Goal: Task Accomplishment & Management: Manage account settings

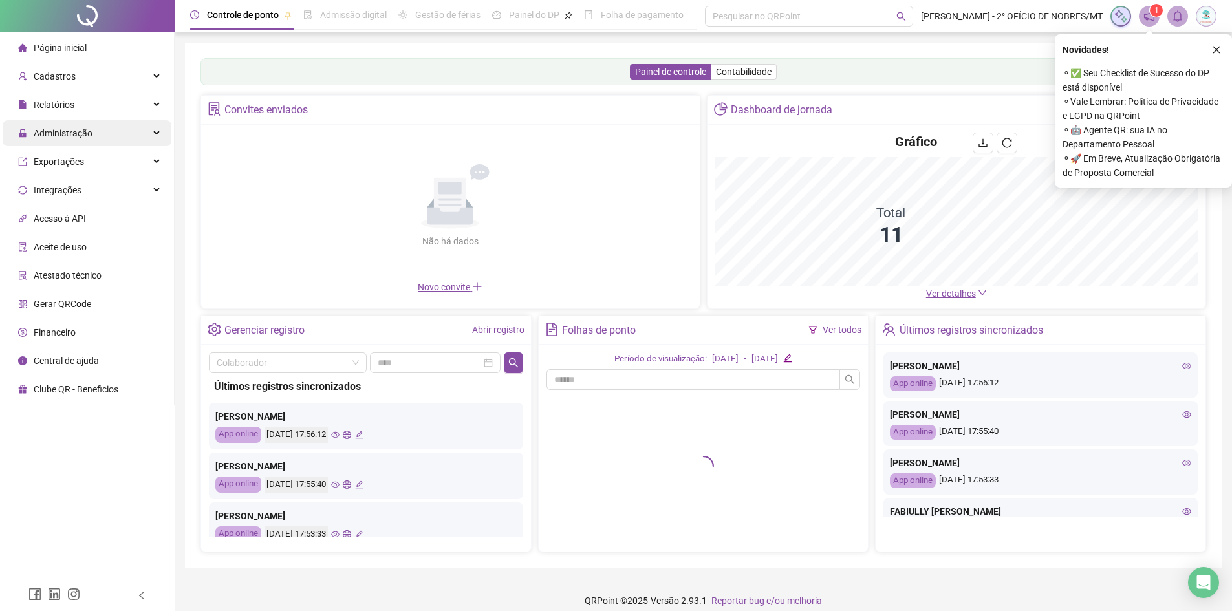
click at [91, 129] on span "Administração" at bounding box center [63, 133] width 59 height 10
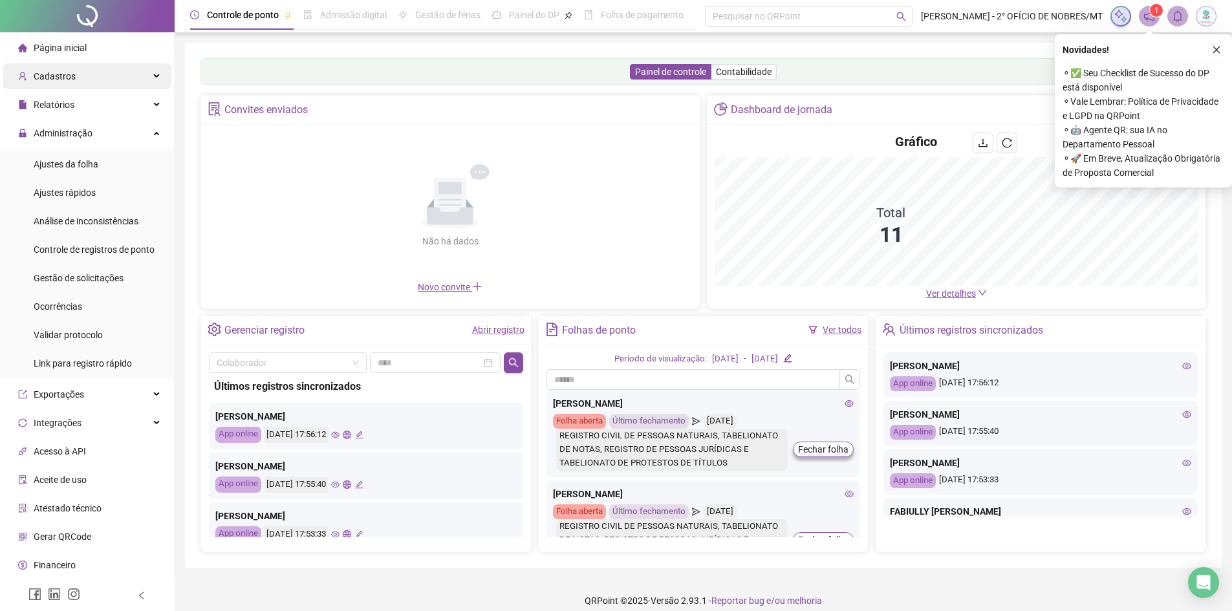
click at [73, 71] on div "Cadastros" at bounding box center [87, 76] width 169 height 26
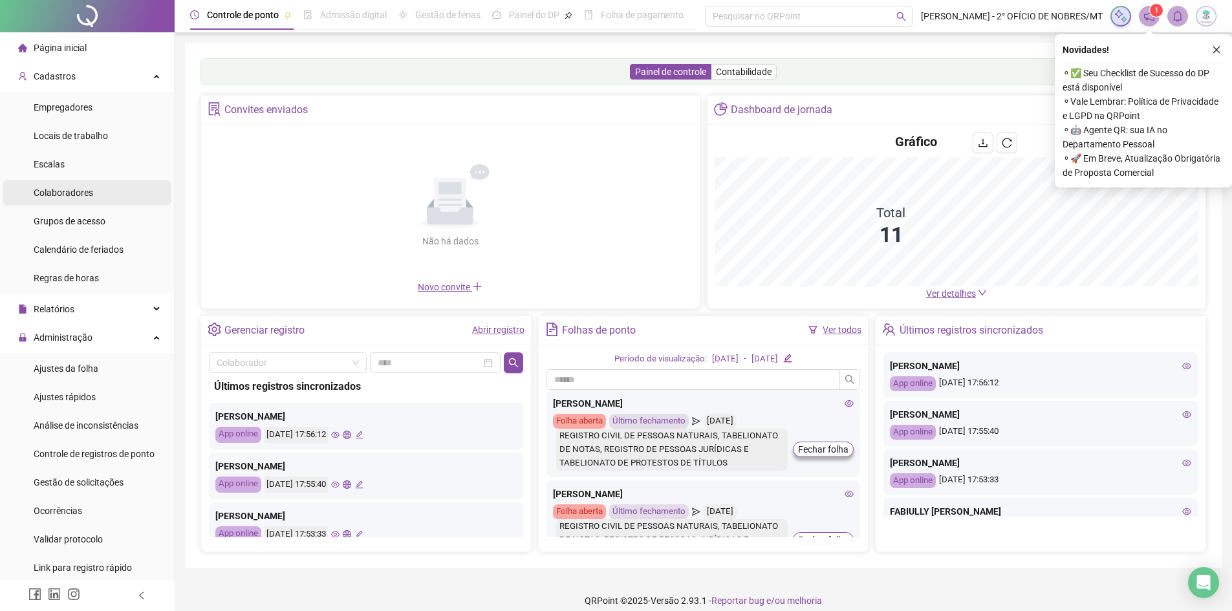
click at [71, 195] on span "Colaboradores" at bounding box center [64, 193] width 60 height 10
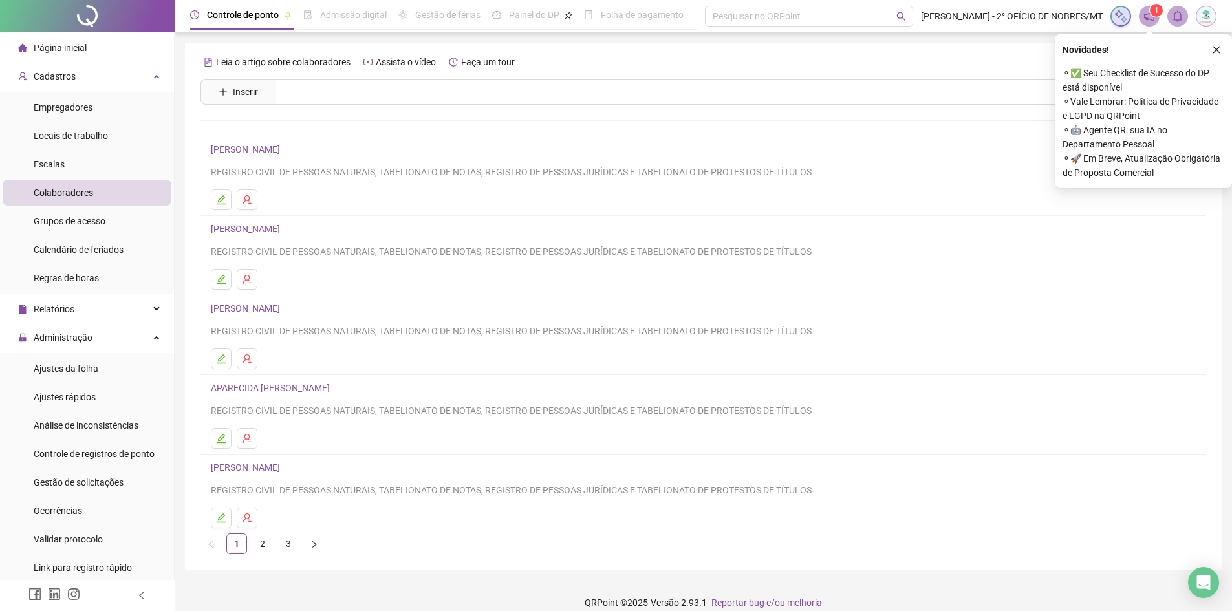
click at [306, 390] on link "APARECIDA [PERSON_NAME]" at bounding box center [272, 388] width 123 height 10
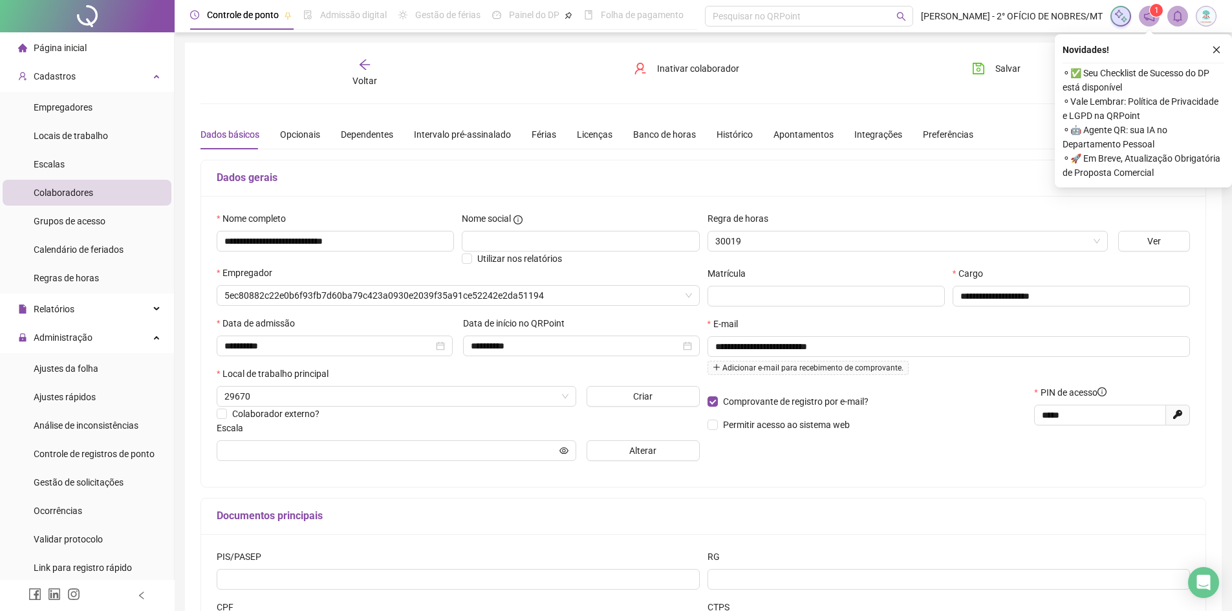
type input "**********"
click at [296, 134] on div "Opcionais" at bounding box center [300, 134] width 40 height 14
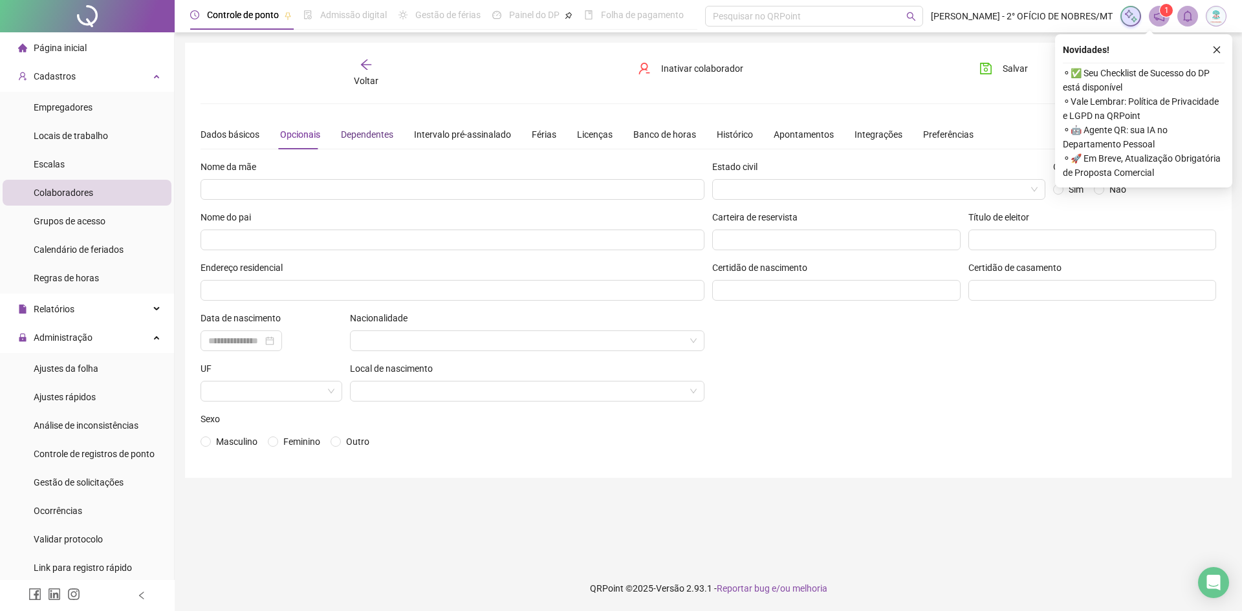
click at [384, 129] on div "Dependentes" at bounding box center [367, 134] width 52 height 14
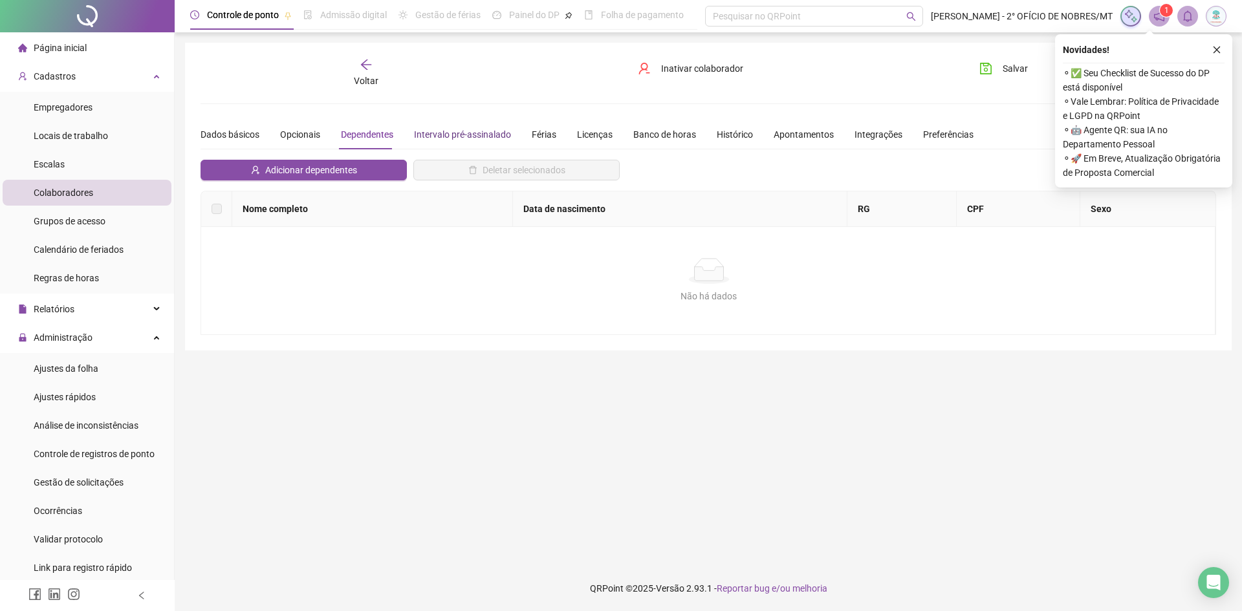
click at [437, 135] on div "Intervalo pré-assinalado" at bounding box center [462, 134] width 97 height 14
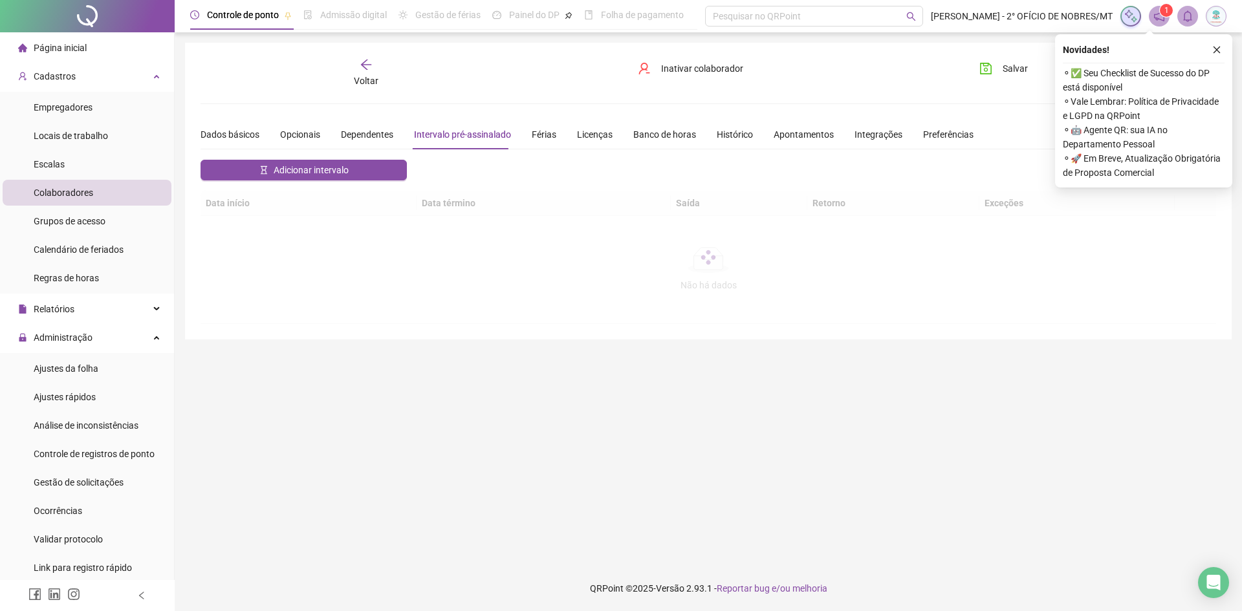
click at [527, 135] on div "Dados básicos Opcionais Dependentes Intervalo pré-assinalado Férias Licenças Ba…" at bounding box center [587, 135] width 773 height 30
click at [551, 135] on div "Férias" at bounding box center [544, 134] width 25 height 14
click at [585, 135] on div "Licenças" at bounding box center [595, 134] width 36 height 14
click at [647, 136] on div "Banco de horas" at bounding box center [664, 134] width 63 height 14
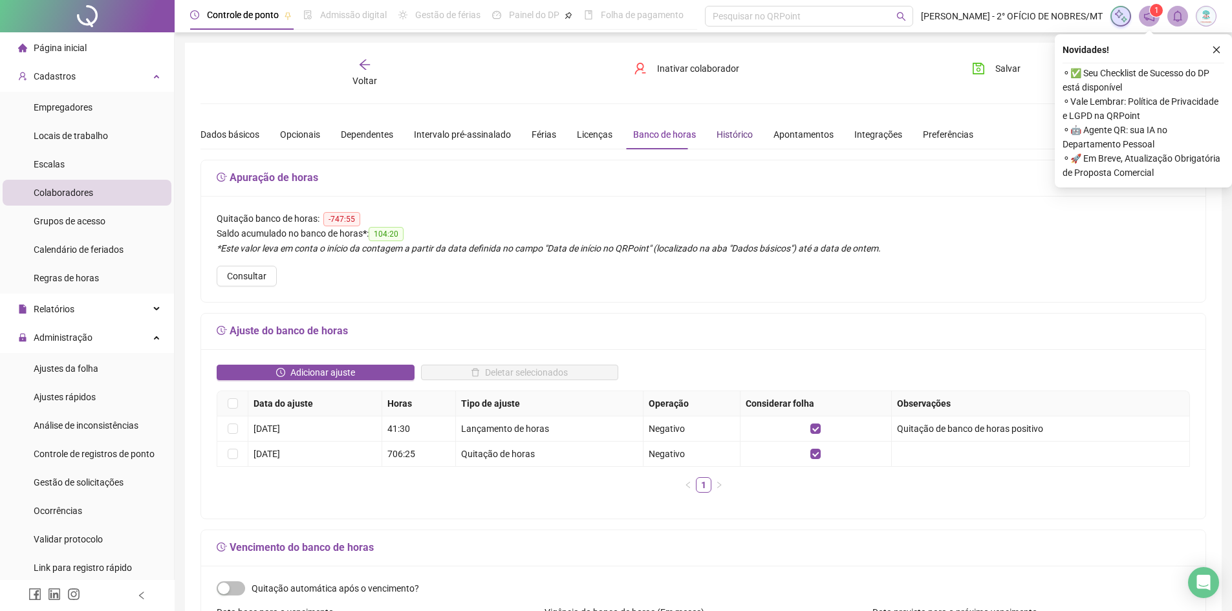
click at [742, 135] on div "Histórico" at bounding box center [735, 134] width 36 height 14
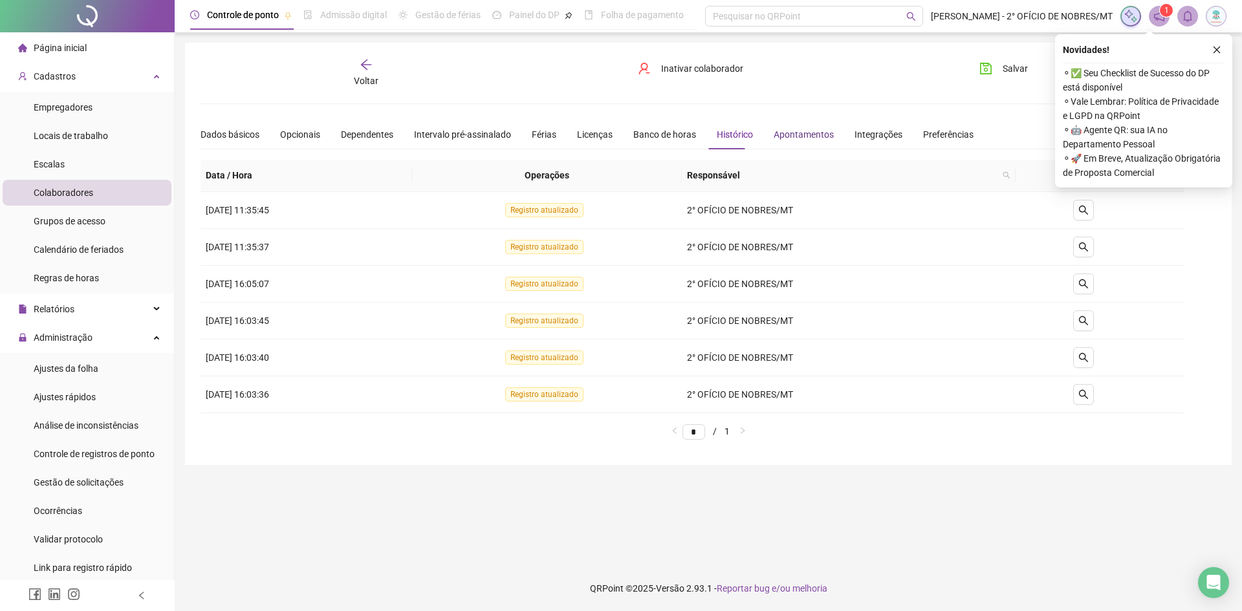
click at [794, 135] on div "Apontamentos" at bounding box center [804, 134] width 60 height 14
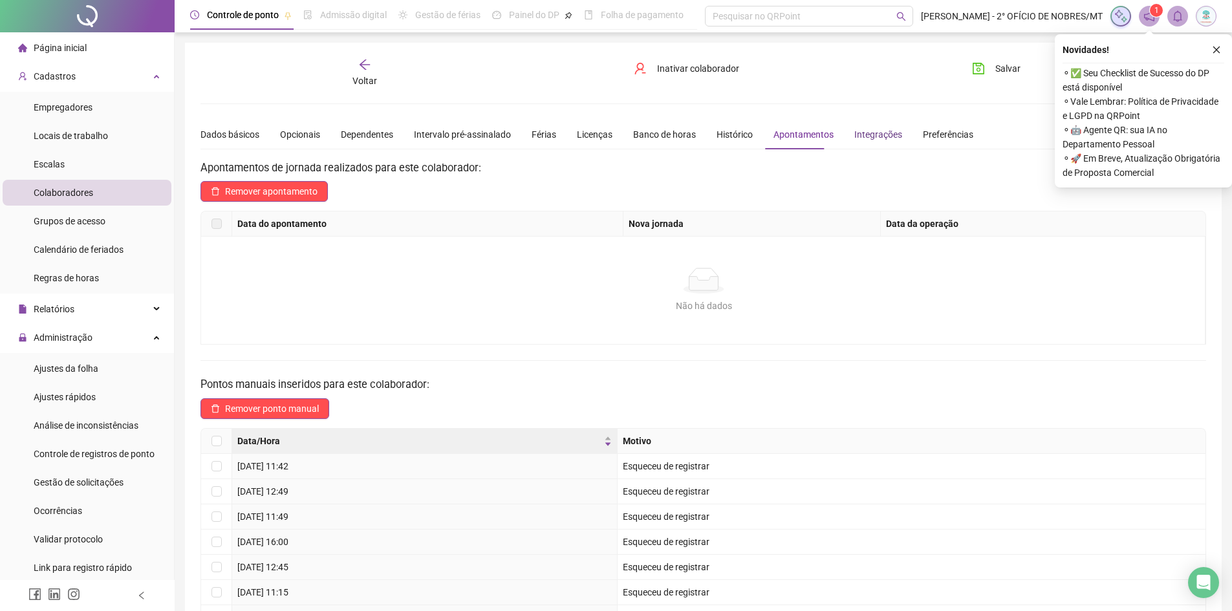
click at [867, 135] on div "Integrações" at bounding box center [879, 134] width 48 height 14
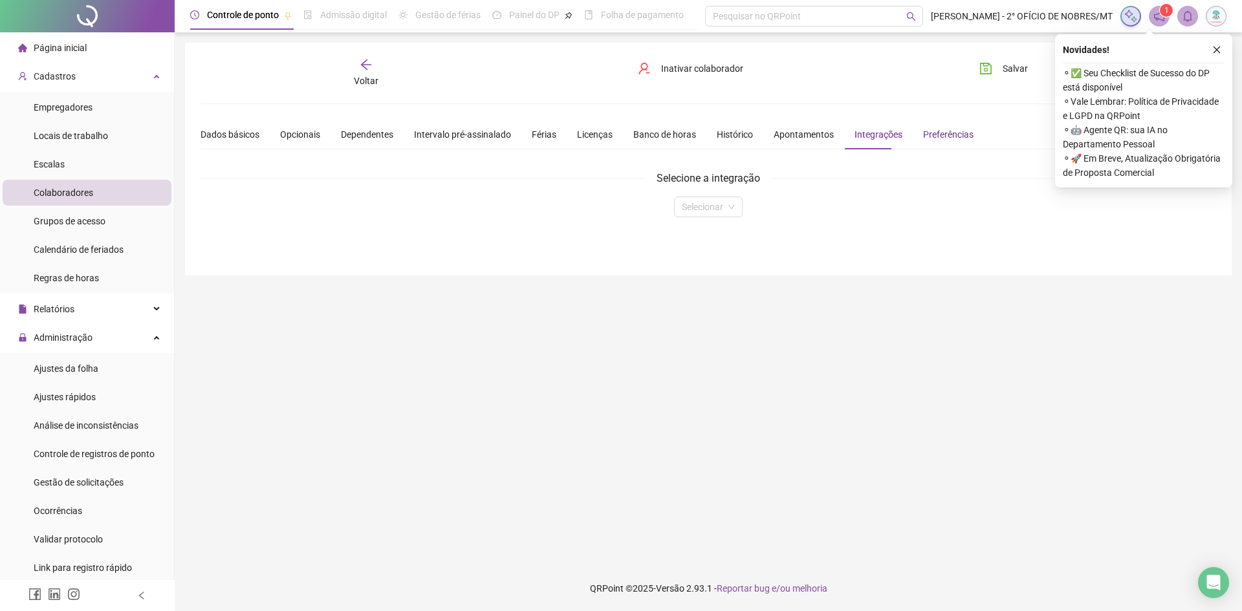
click at [927, 135] on div "Preferências" at bounding box center [948, 134] width 50 height 14
click at [254, 131] on div "Dados básicos" at bounding box center [230, 134] width 59 height 14
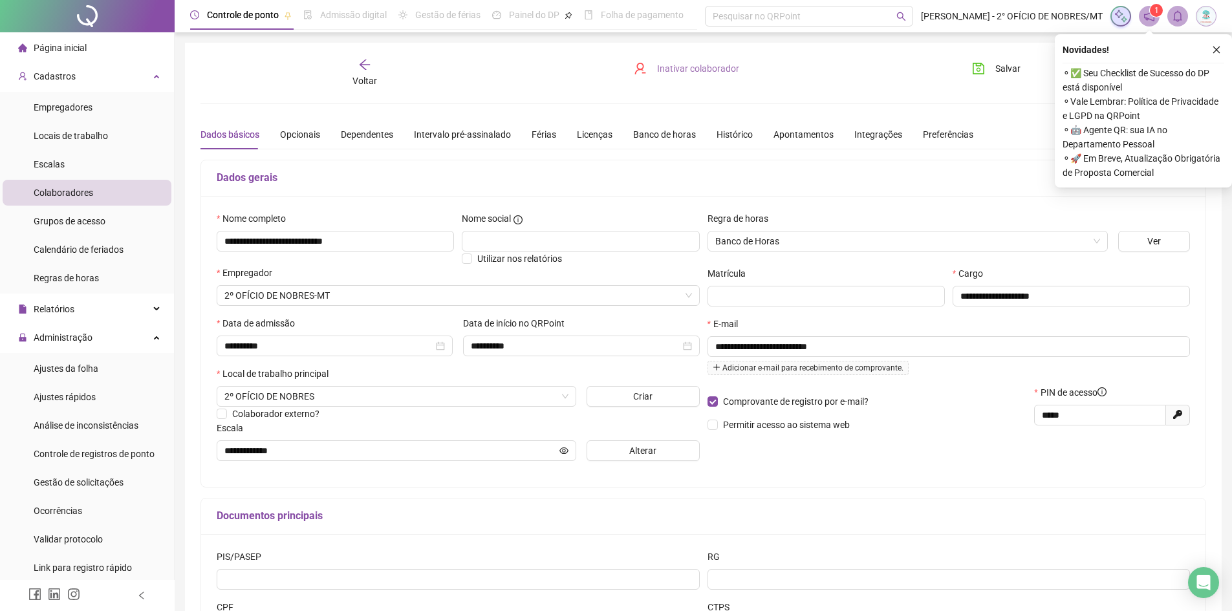
click at [704, 65] on span "Inativar colaborador" at bounding box center [698, 68] width 82 height 14
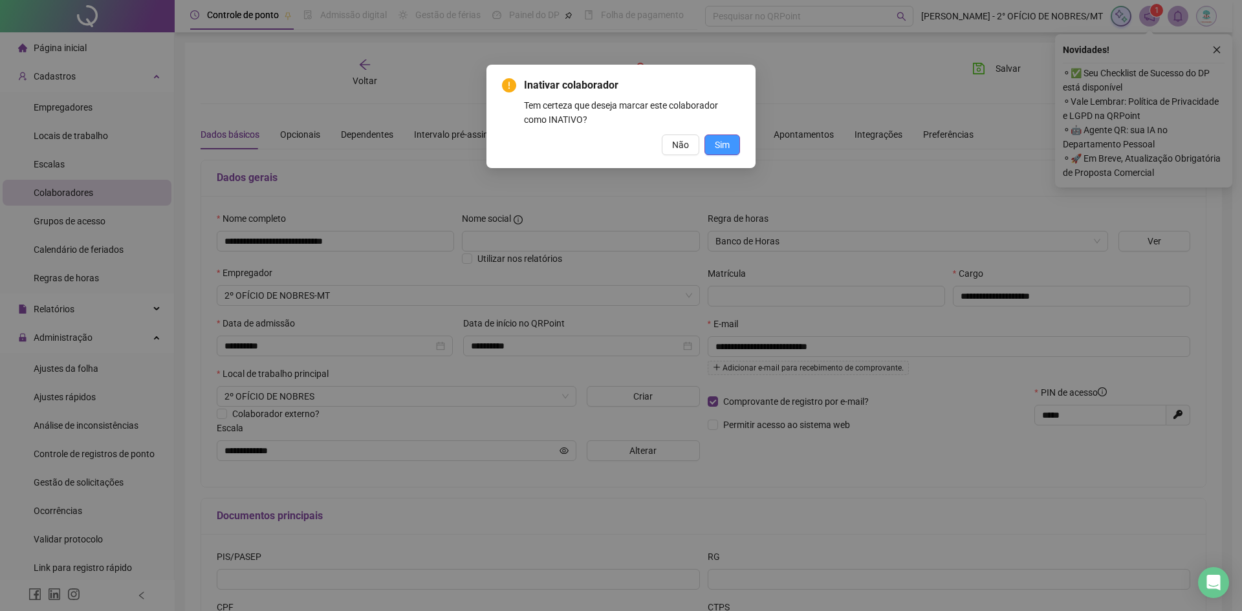
click at [720, 144] on span "Sim" at bounding box center [722, 145] width 15 height 14
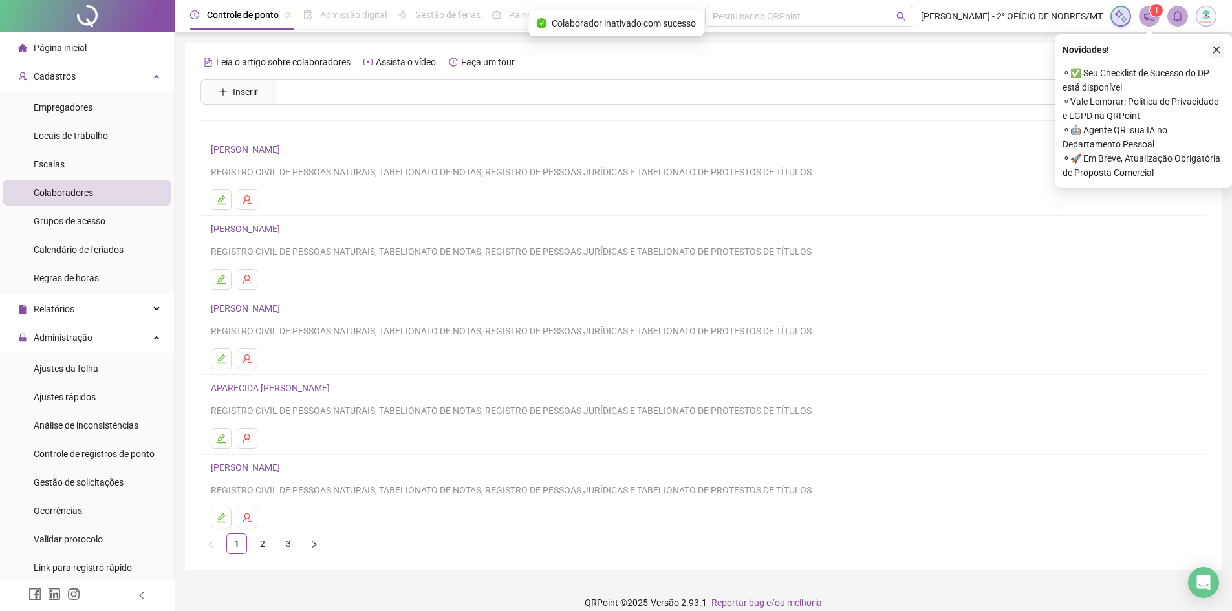
click at [1216, 49] on icon "close" at bounding box center [1217, 50] width 7 height 7
